Goal: Task Accomplishment & Management: Manage account settings

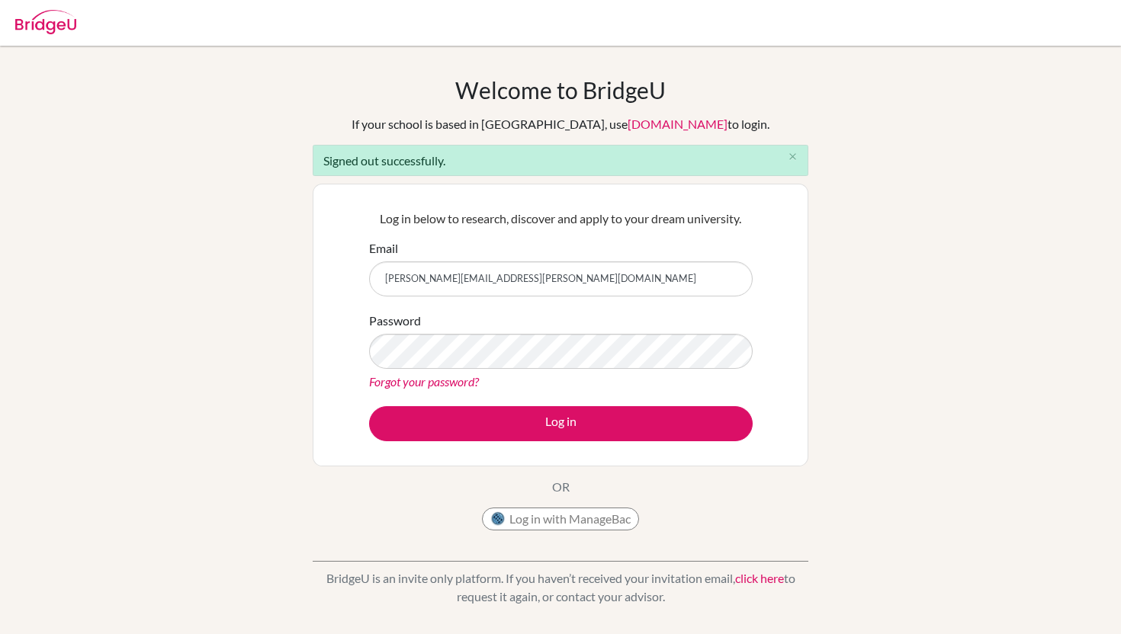
click at [369, 406] on button "Log in" at bounding box center [560, 423] width 383 height 35
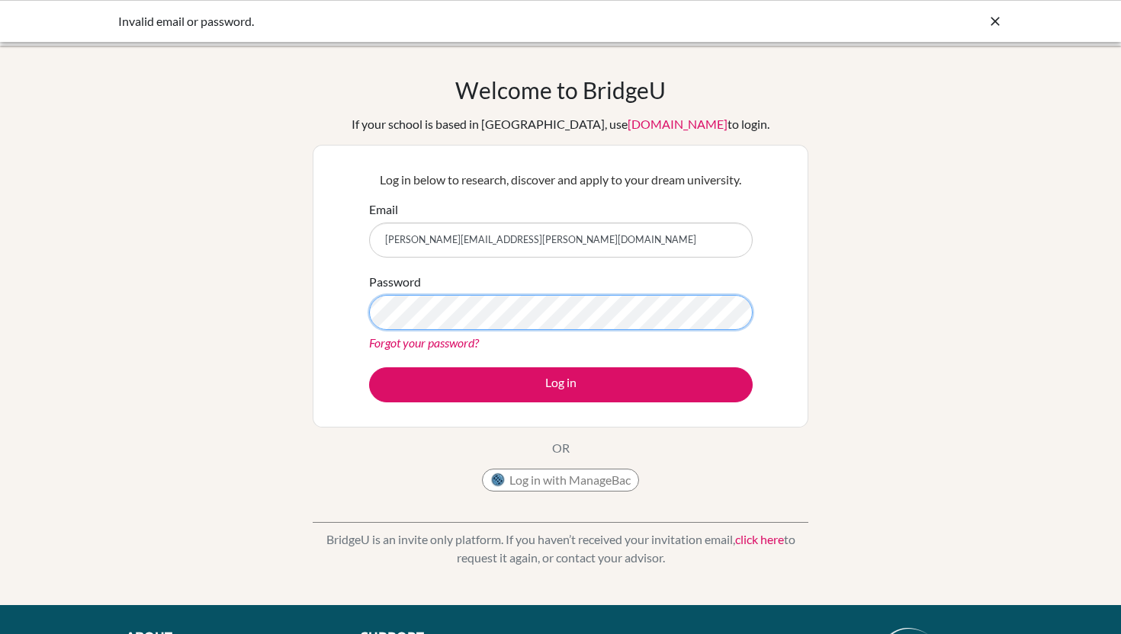
click at [369, 367] on button "Log in" at bounding box center [560, 384] width 383 height 35
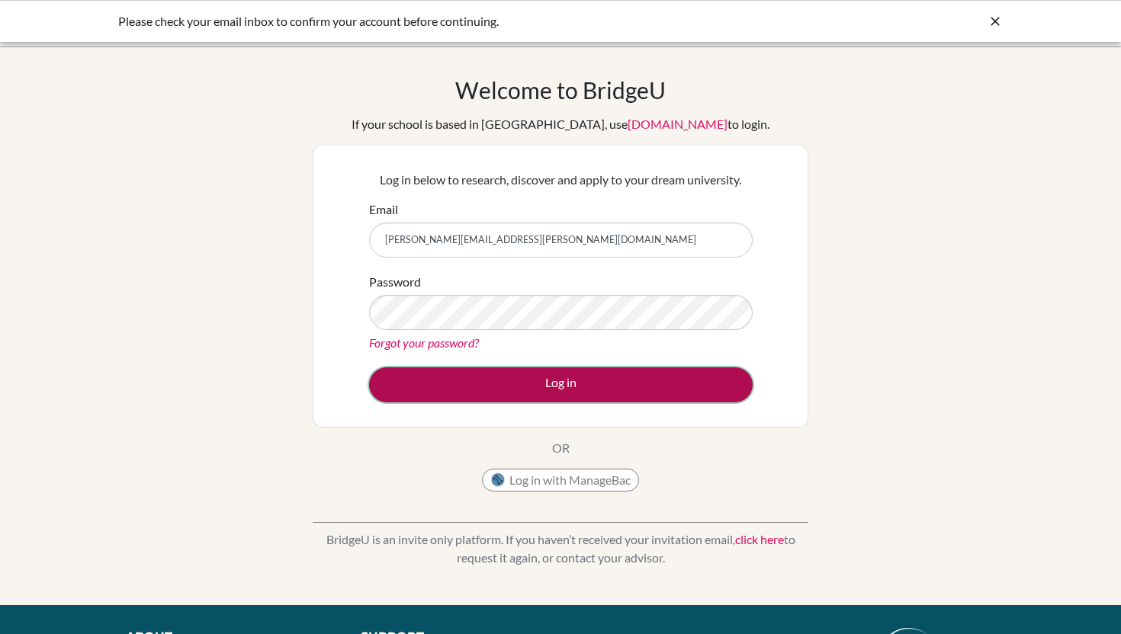
click at [470, 396] on button "Log in" at bounding box center [560, 384] width 383 height 35
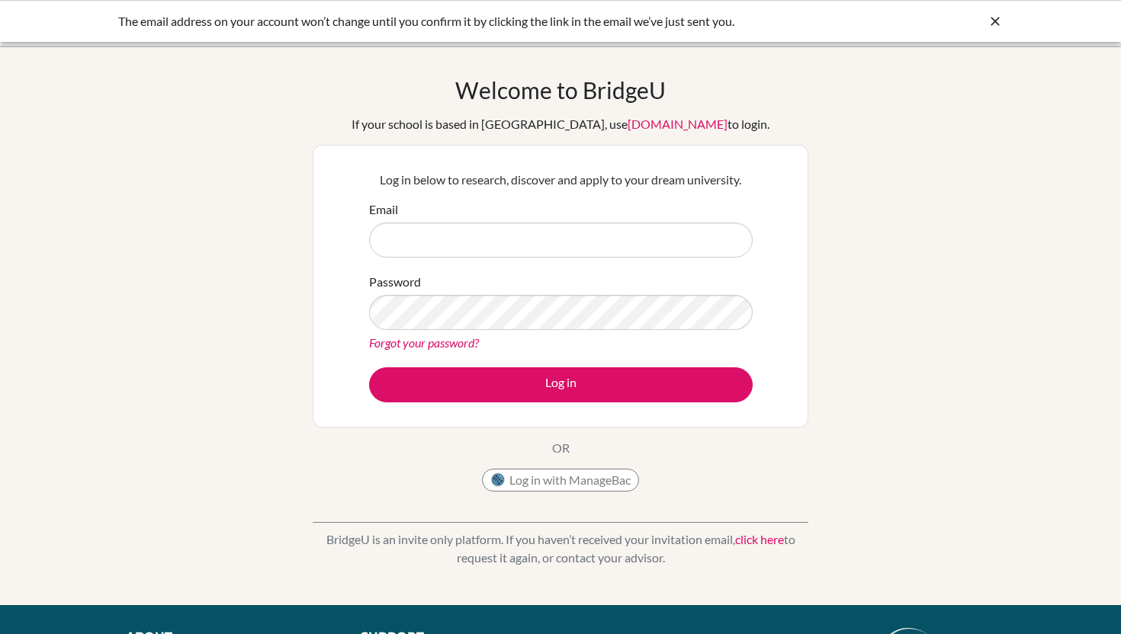
click at [563, 240] on input "Email" at bounding box center [560, 240] width 383 height 35
type input "[PERSON_NAME][EMAIL_ADDRESS][PERSON_NAME][DOMAIN_NAME]"
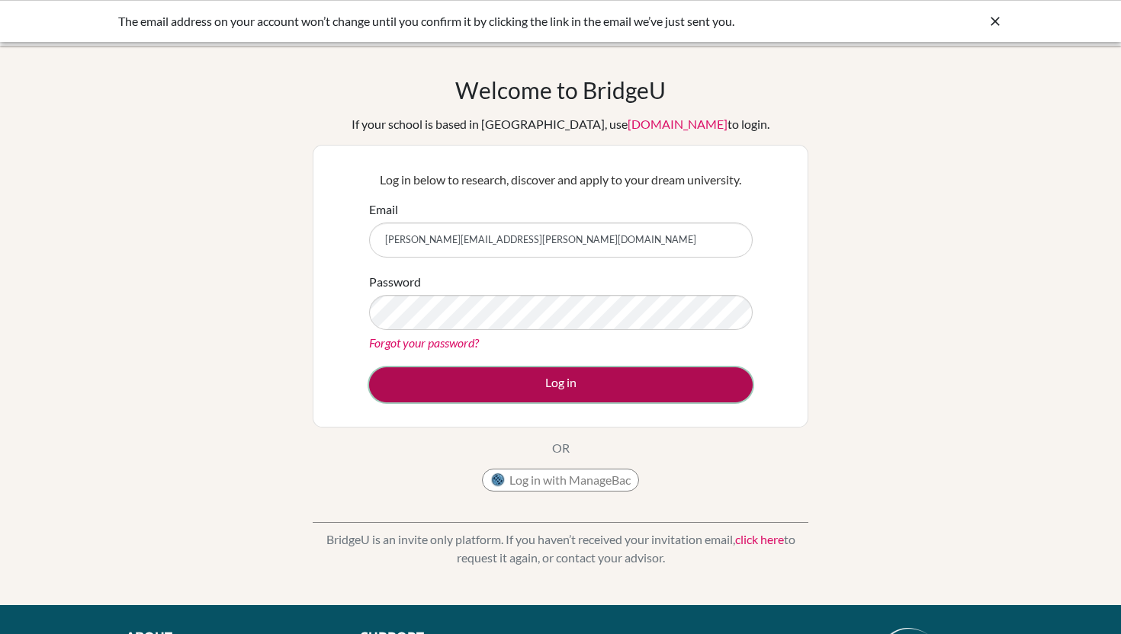
click at [481, 393] on button "Log in" at bounding box center [560, 384] width 383 height 35
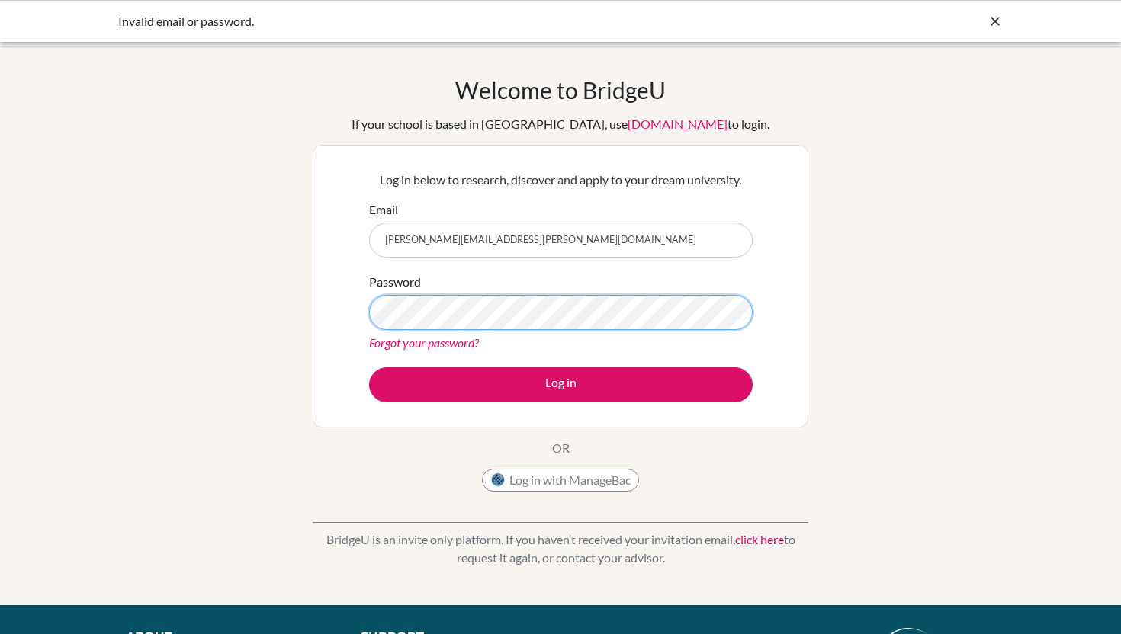
click at [369, 367] on button "Log in" at bounding box center [560, 384] width 383 height 35
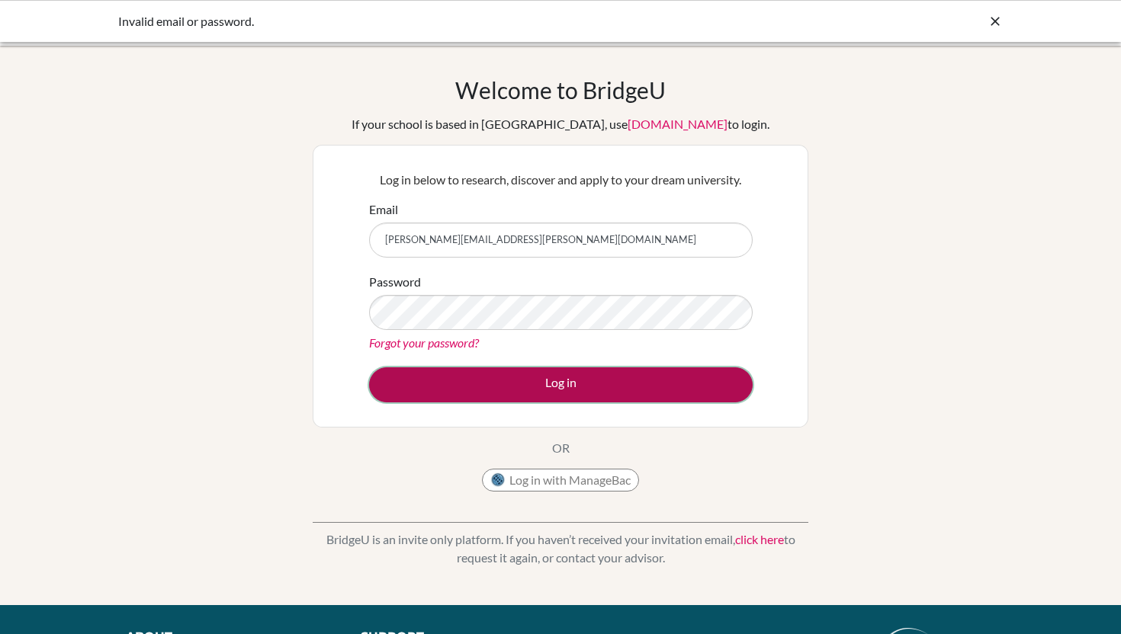
click at [476, 380] on button "Log in" at bounding box center [560, 384] width 383 height 35
